Goal: Task Accomplishment & Management: Use online tool/utility

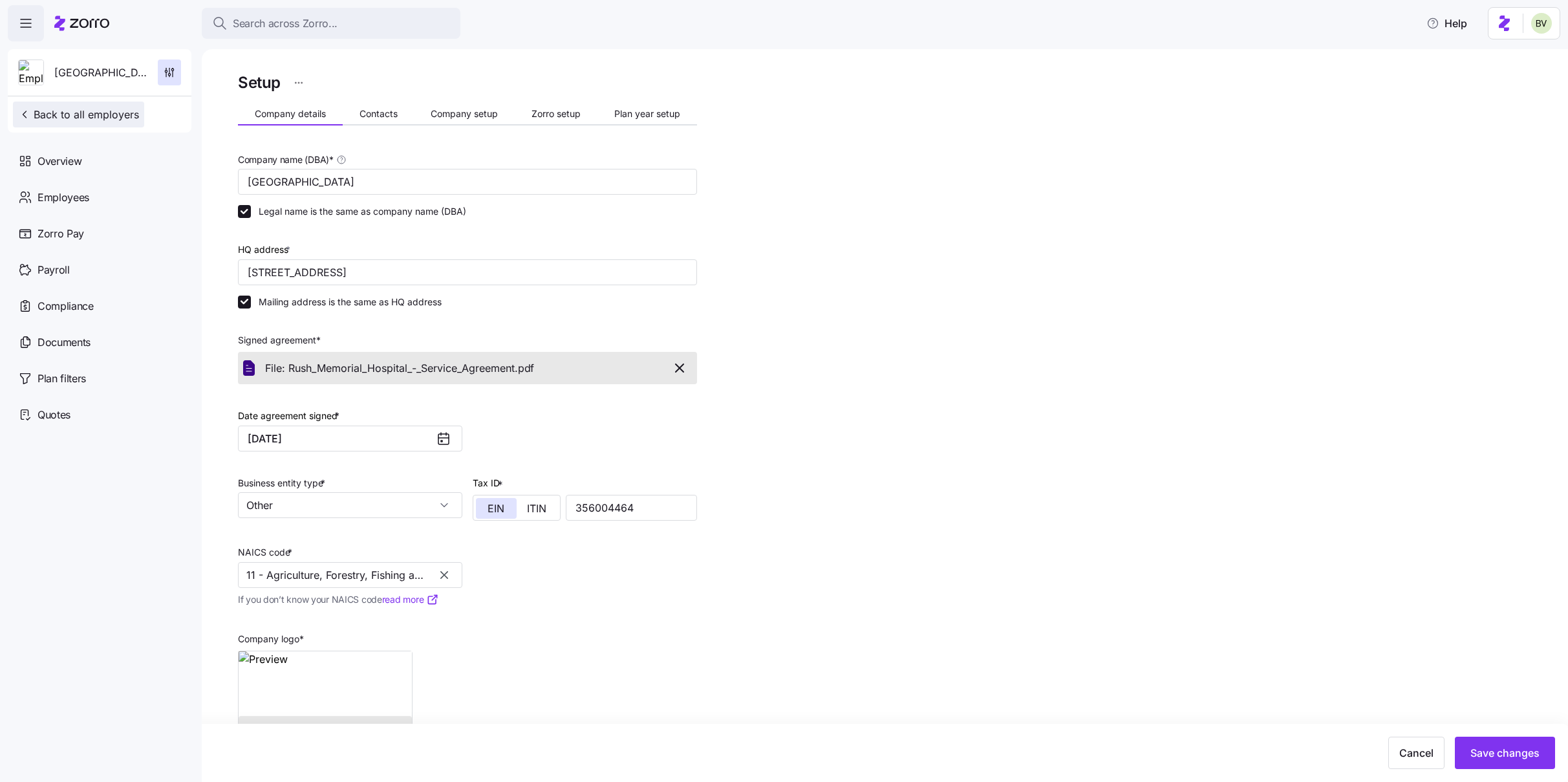
click at [61, 122] on button "Back to all employers" at bounding box center [78, 115] width 131 height 26
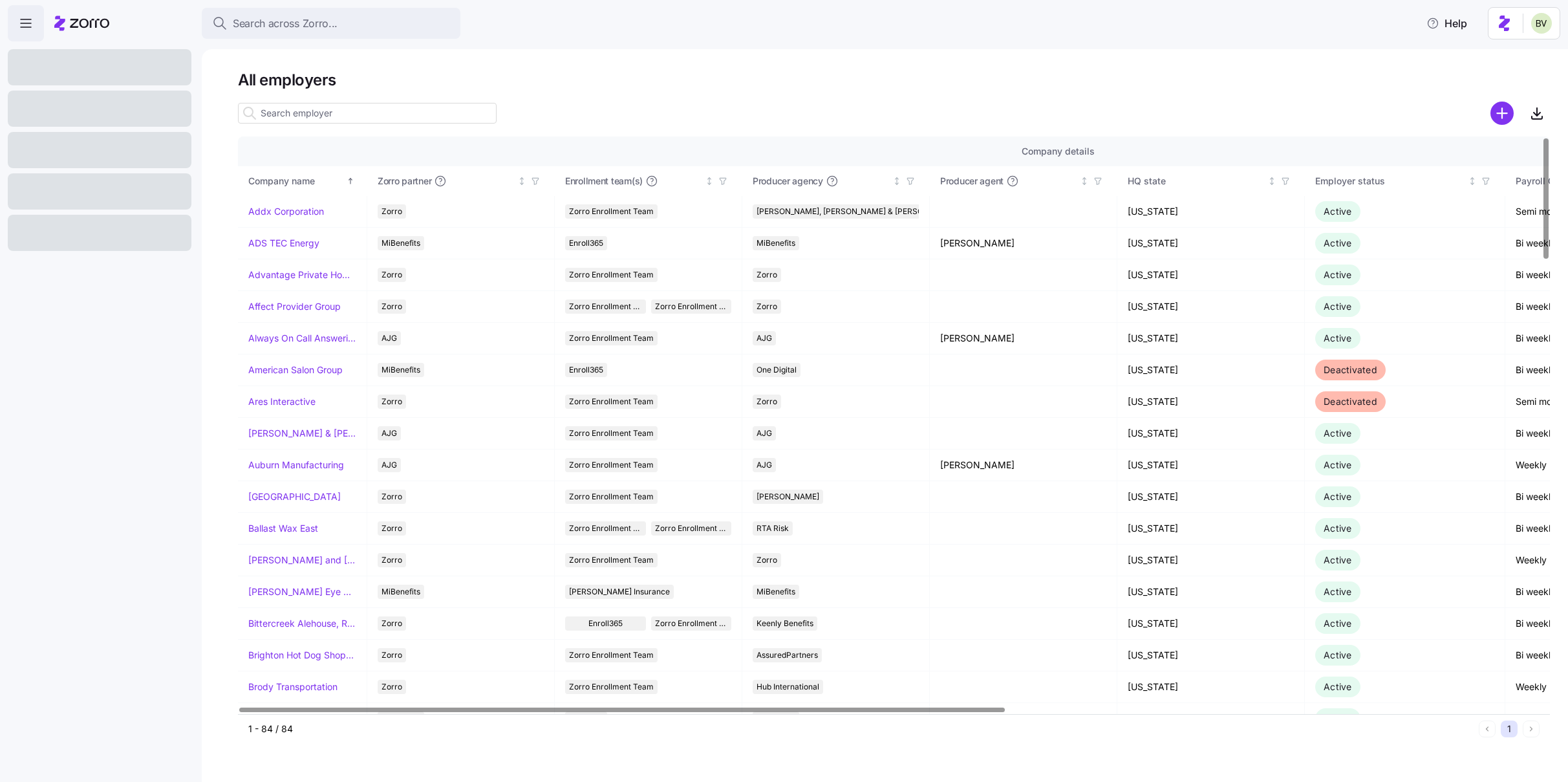
click at [290, 113] on input at bounding box center [367, 113] width 258 height 21
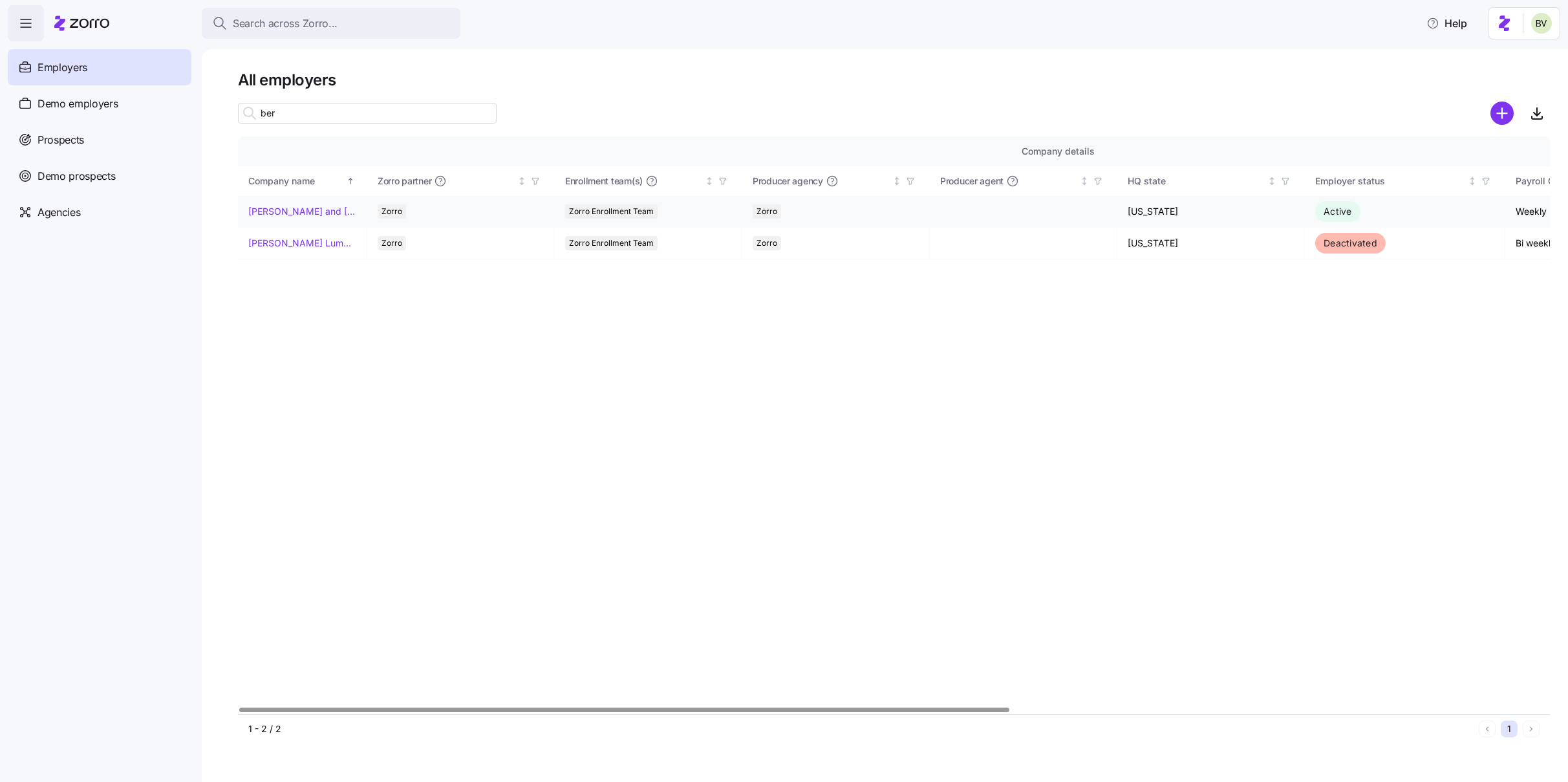
type input "ber"
click at [274, 209] on link "[PERSON_NAME] and [PERSON_NAME]'s Furniture" at bounding box center [302, 211] width 108 height 13
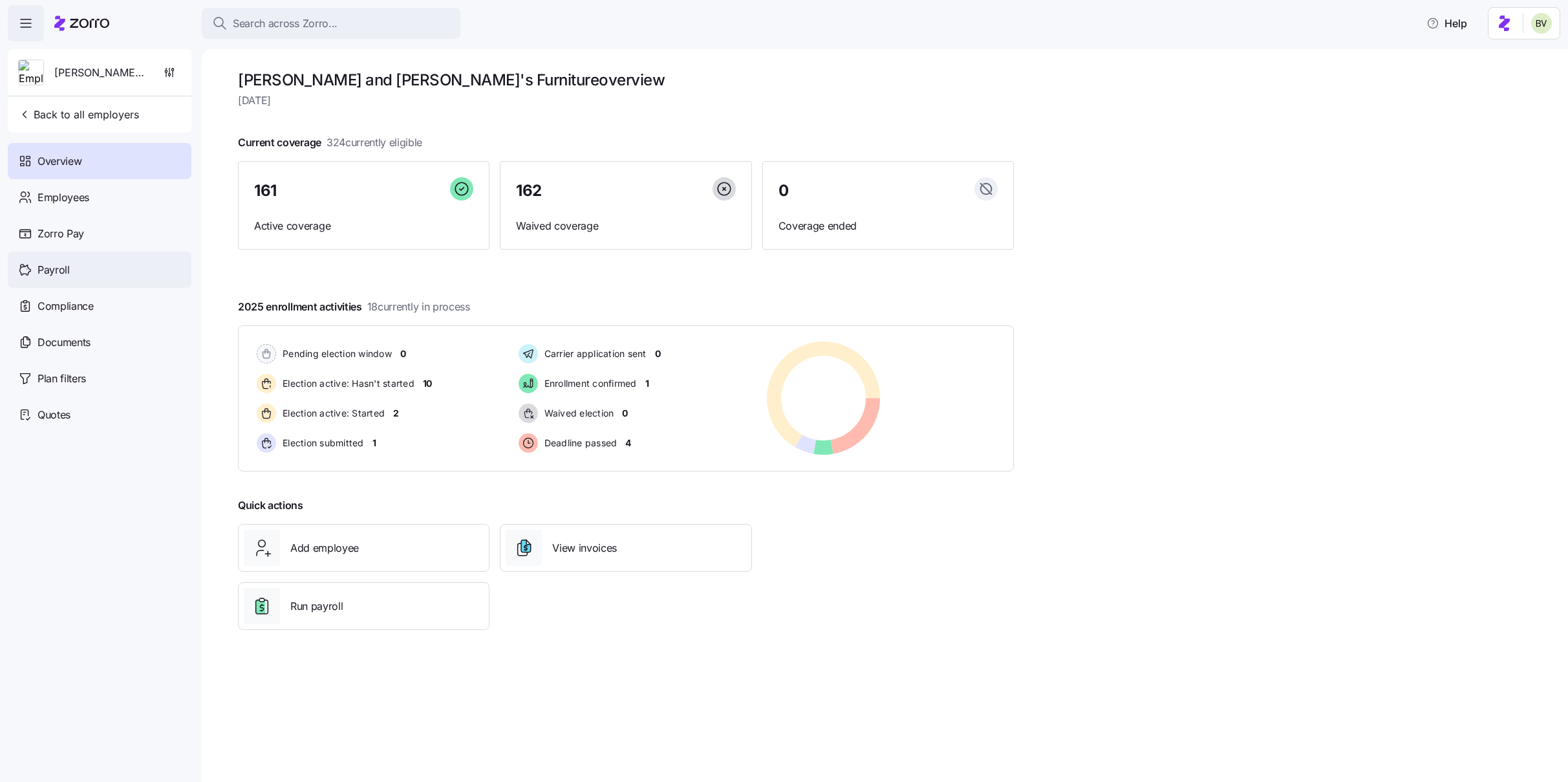
click at [100, 275] on div "Payroll" at bounding box center [99, 269] width 184 height 36
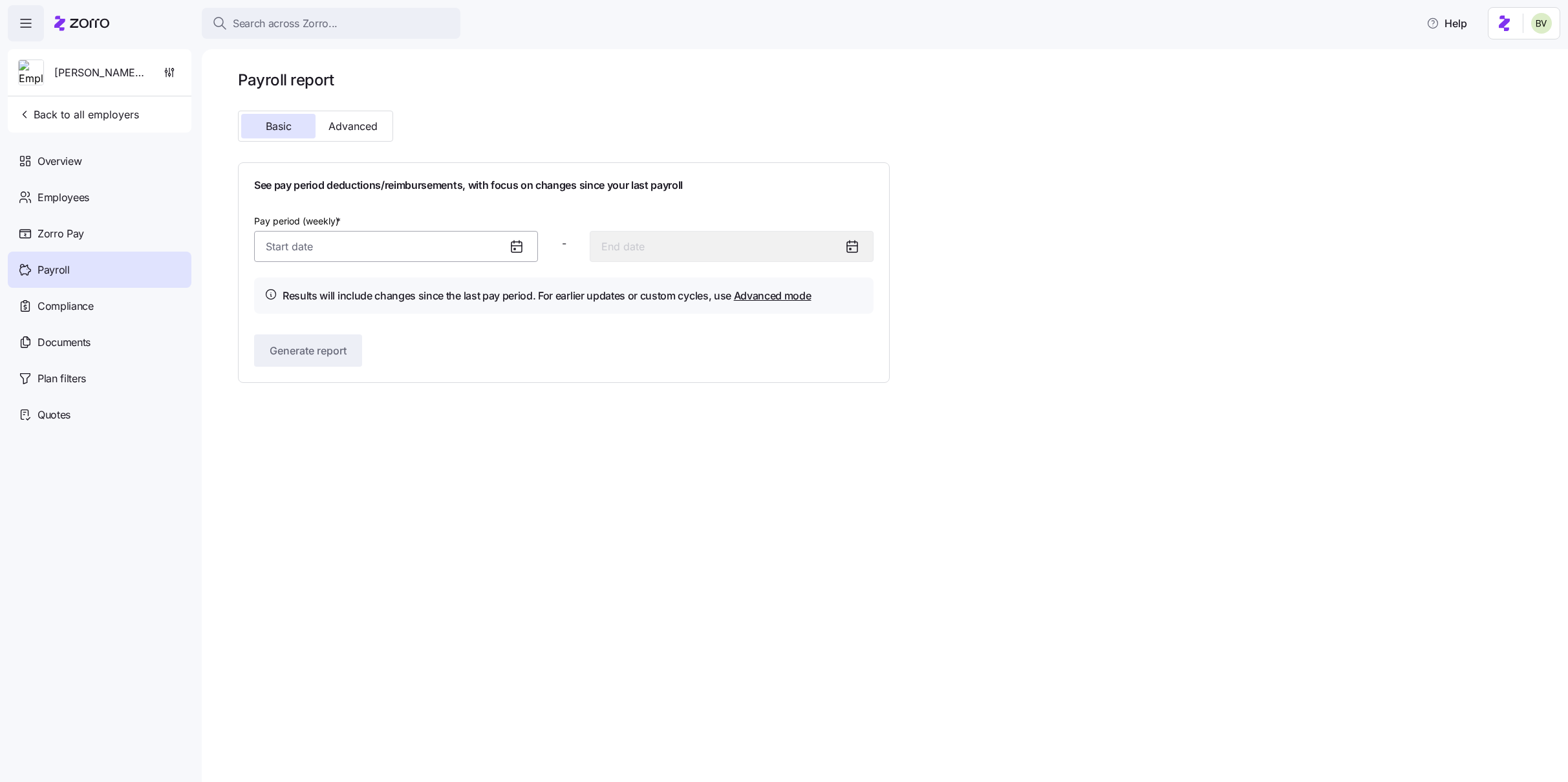
click at [439, 251] on input "Pay period (weekly) *" at bounding box center [396, 246] width 284 height 31
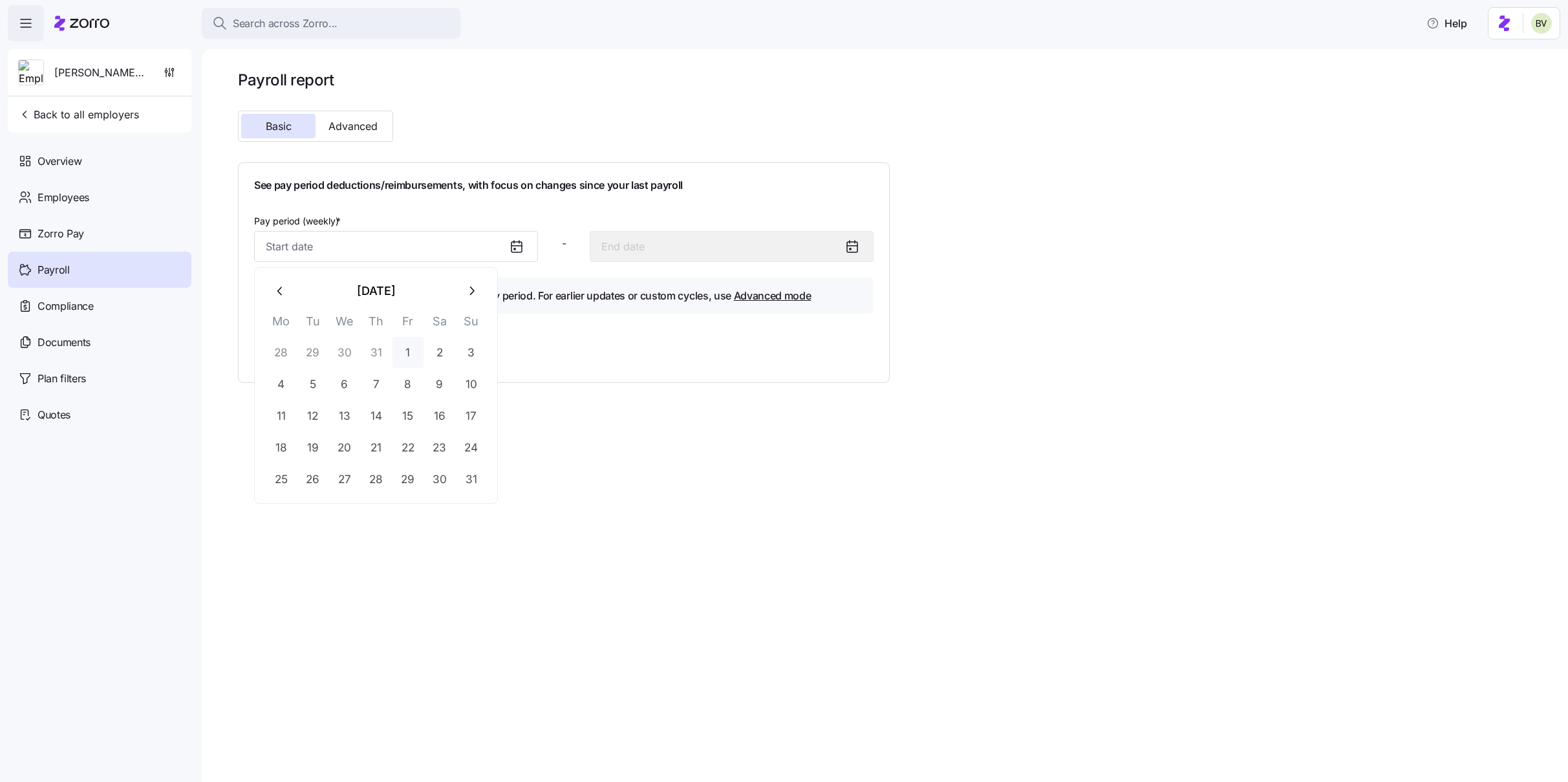
click at [410, 351] on button "1" at bounding box center [408, 352] width 31 height 31
type input "[DATE]"
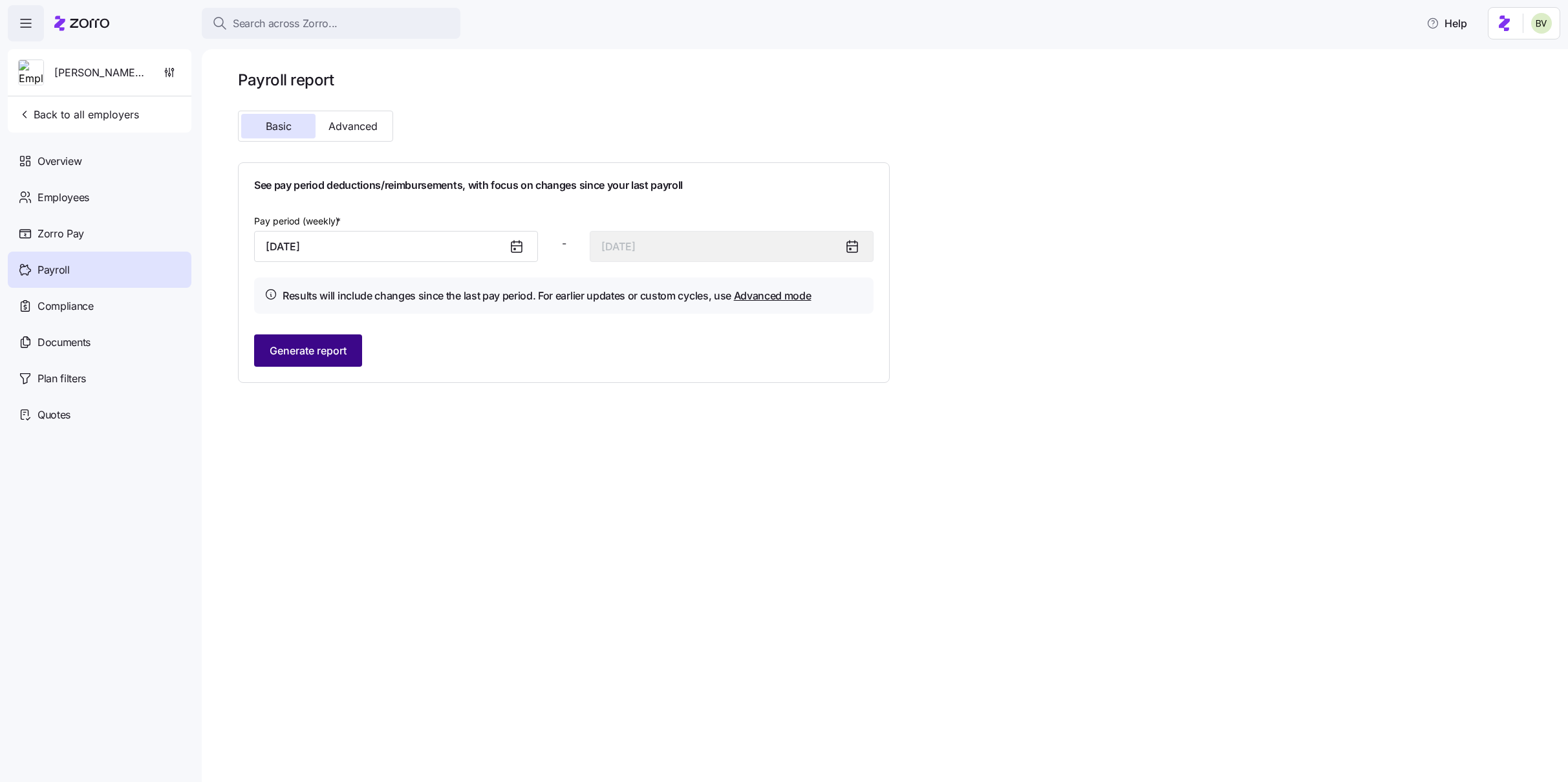
click at [350, 351] on button "Generate report" at bounding box center [308, 351] width 108 height 32
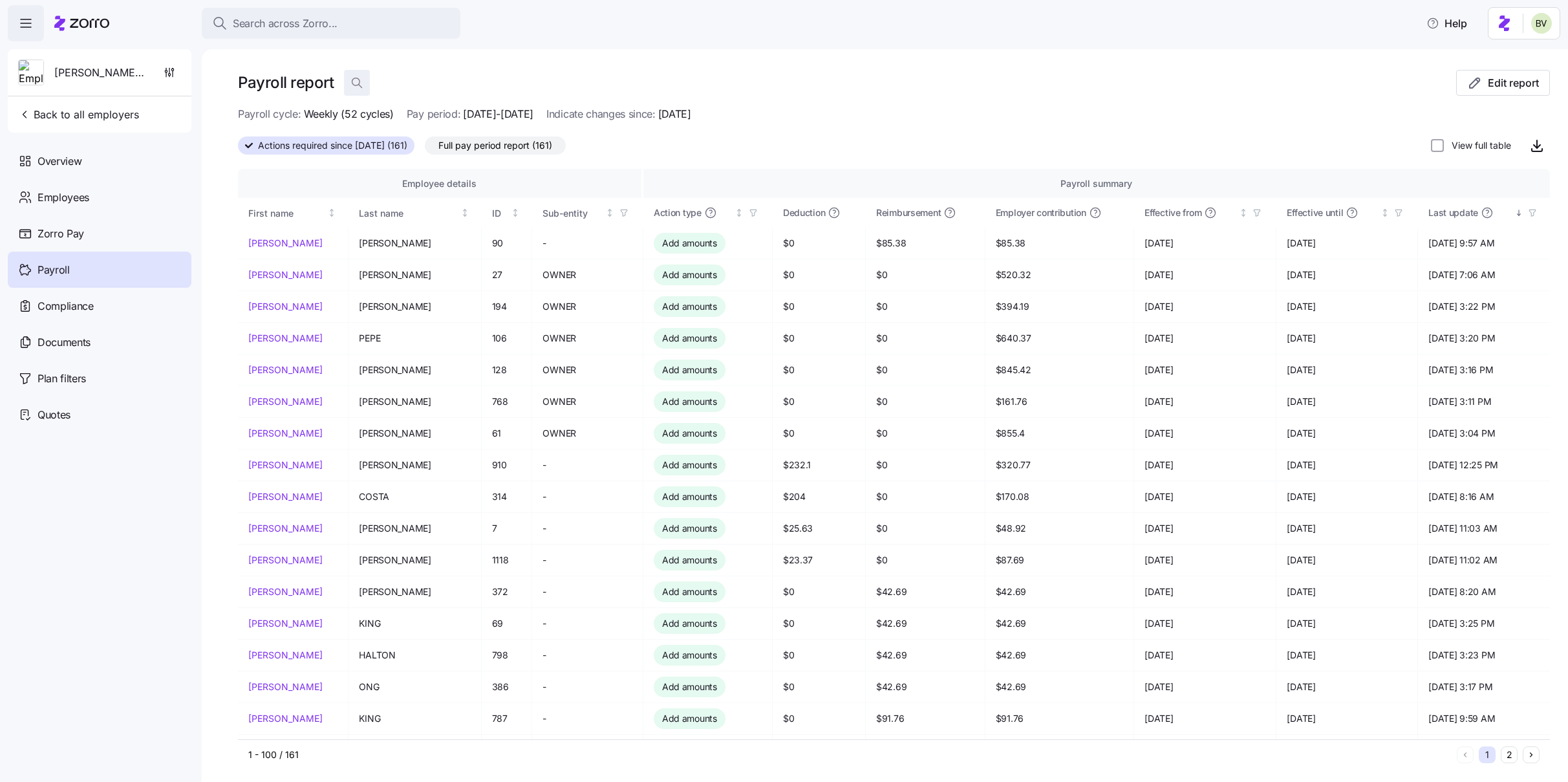
click at [360, 85] on icon "button" at bounding box center [357, 82] width 13 height 13
